Goal: Navigation & Orientation: Go to known website

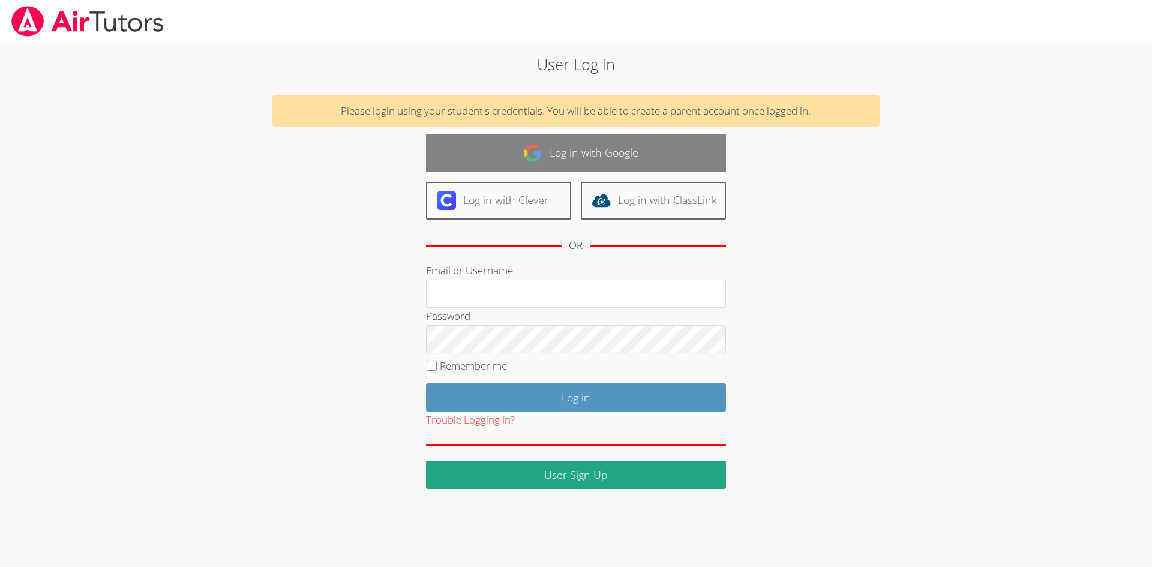
click at [666, 159] on link "Log in with Google" at bounding box center [576, 153] width 300 height 38
